Goal: Complete application form

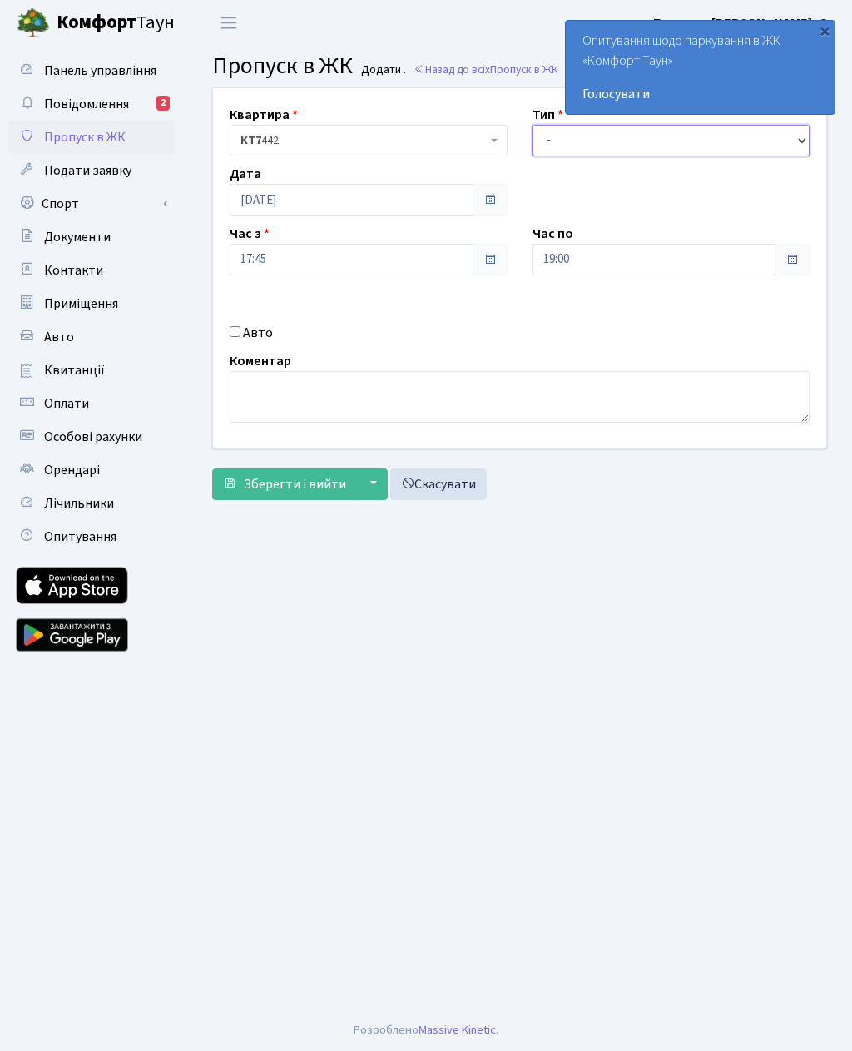
click at [562, 140] on select "- Доставка Таксі Гості Сервіс" at bounding box center [671, 141] width 278 height 32
select select "3"
click at [240, 336] on input "Авто" at bounding box center [235, 331] width 11 height 11
checkbox input "true"
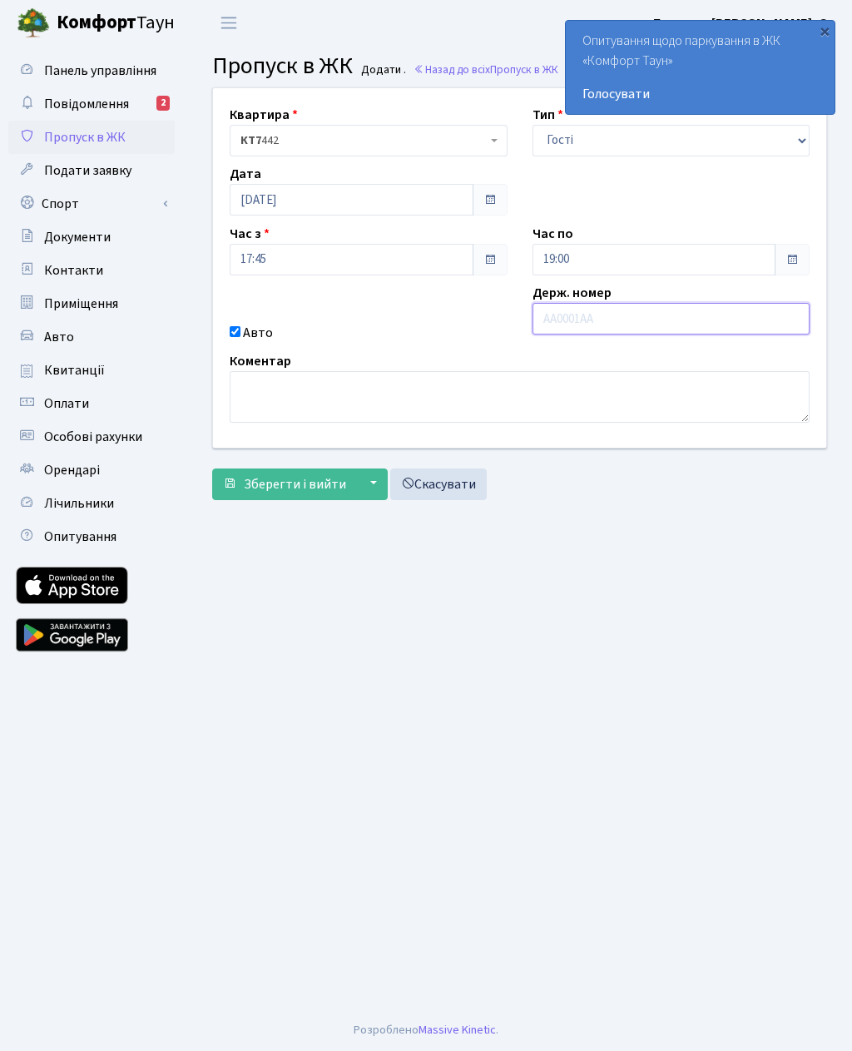
click at [583, 317] on input "text" at bounding box center [671, 319] width 278 height 32
click at [616, 324] on input "Вс" at bounding box center [671, 319] width 278 height 32
click at [620, 324] on input "Вс04" at bounding box center [671, 319] width 278 height 32
click at [626, 315] on input "Вс0473" at bounding box center [671, 319] width 278 height 32
type input "Вс0473ре"
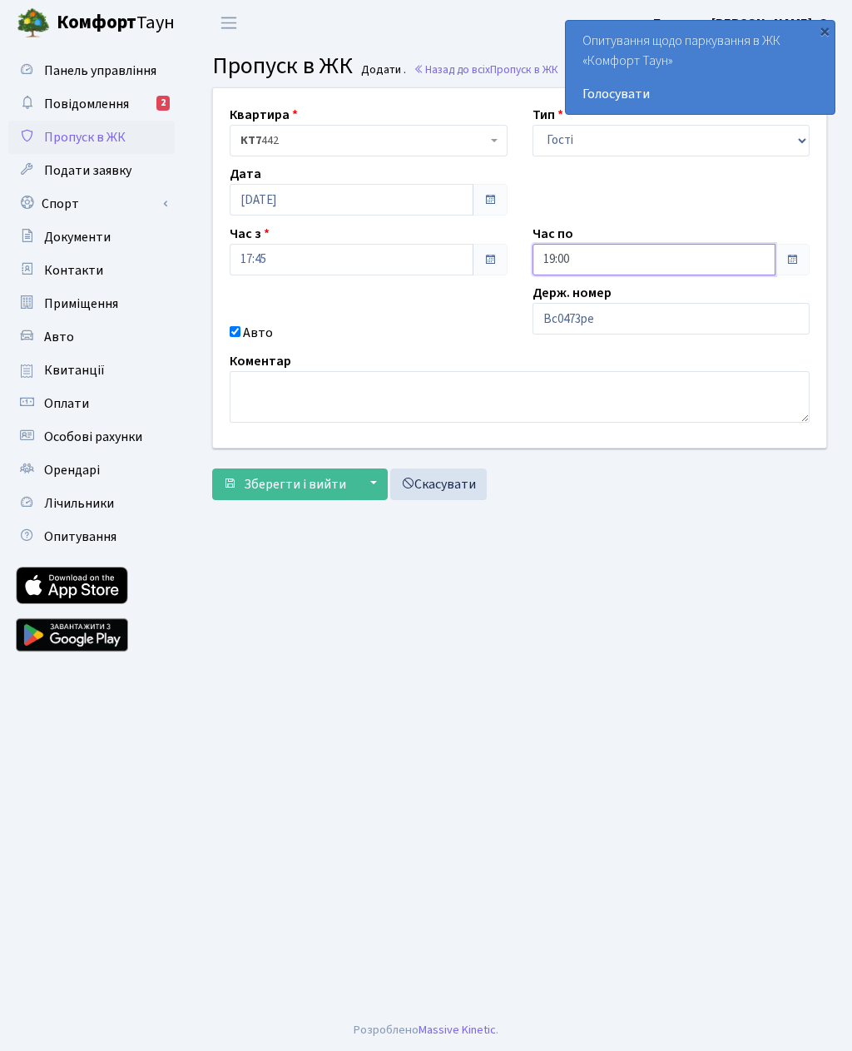
click at [583, 251] on input "19:00" at bounding box center [654, 260] width 244 height 32
click at [574, 308] on icon at bounding box center [578, 317] width 45 height 45
click at [573, 309] on icon at bounding box center [578, 317] width 45 height 45
click at [569, 307] on icon at bounding box center [578, 317] width 45 height 45
type input "22:00"
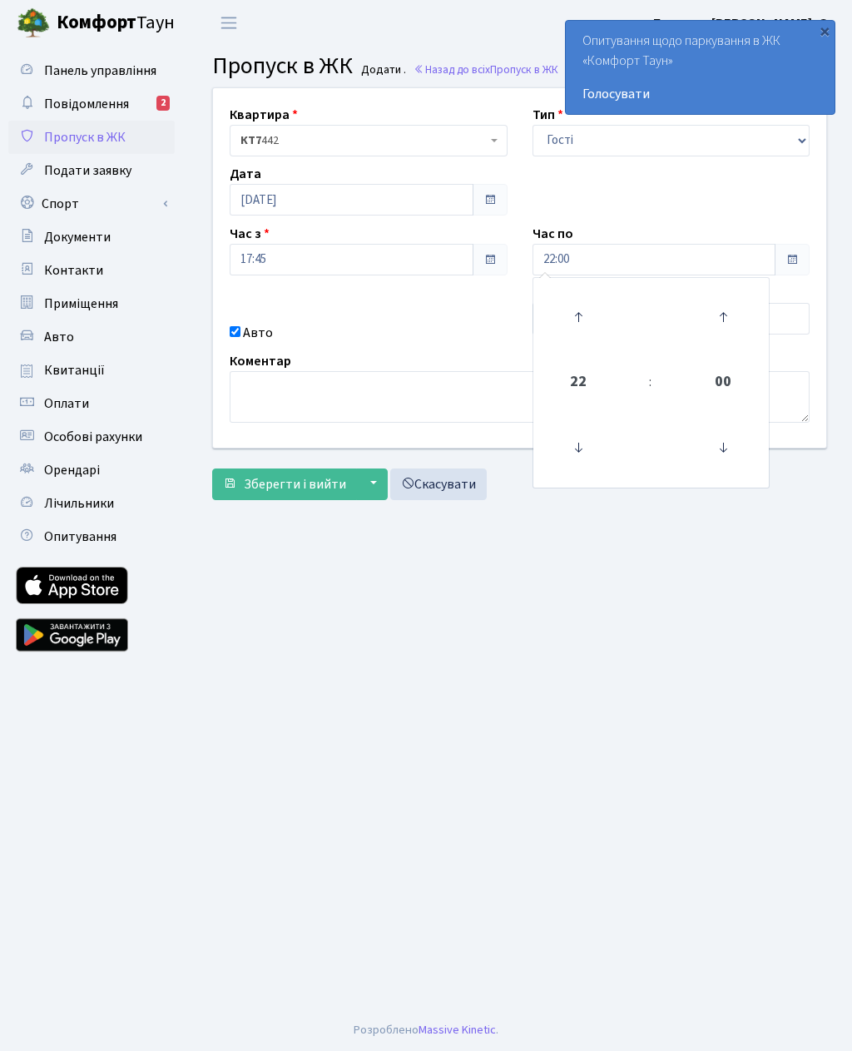
click at [424, 608] on main "Admin Пропуск в ЖК Додати Пропуск в ЖК Додати . Назад до всіх Пропуск в ЖК Квар…" at bounding box center [519, 527] width 665 height 963
click at [280, 477] on span "Зберегти і вийти" at bounding box center [295, 484] width 102 height 18
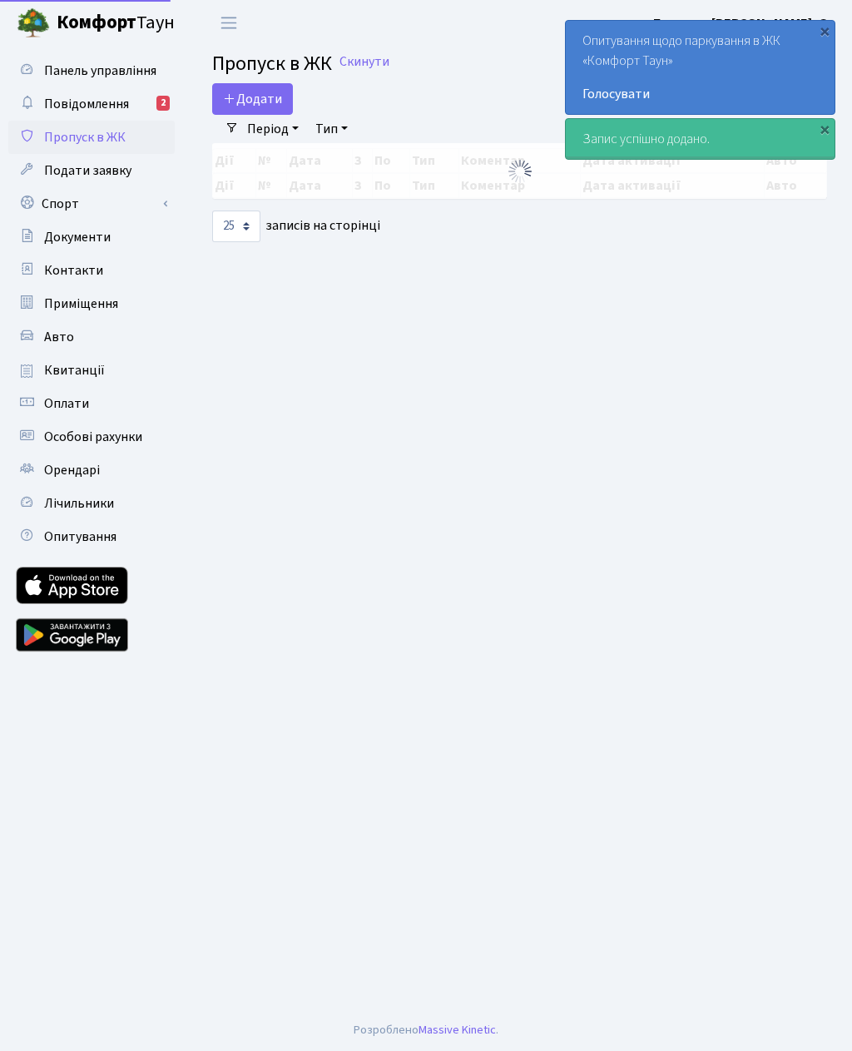
select select "25"
